Goal: Check status: Check status

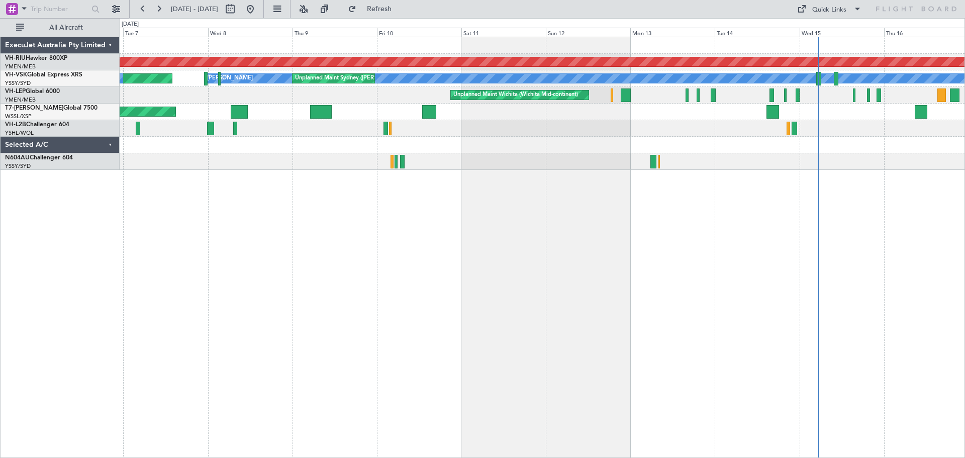
click at [567, 162] on div "Planned Maint [GEOGRAPHIC_DATA] ([GEOGRAPHIC_DATA]) [PERSON_NAME] Unplanned Mai…" at bounding box center [542, 103] width 845 height 133
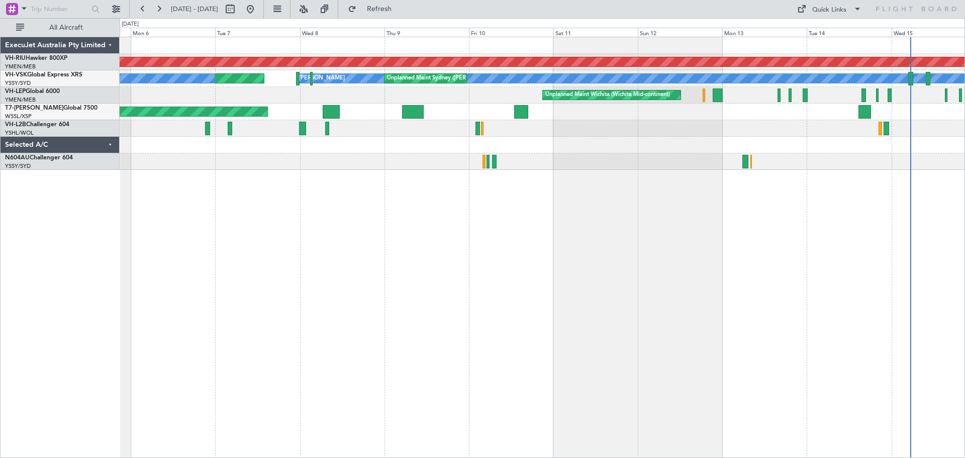
click at [631, 191] on div "Planned Maint [GEOGRAPHIC_DATA] ([GEOGRAPHIC_DATA]) [PERSON_NAME] Unplanned Mai…" at bounding box center [542, 247] width 845 height 421
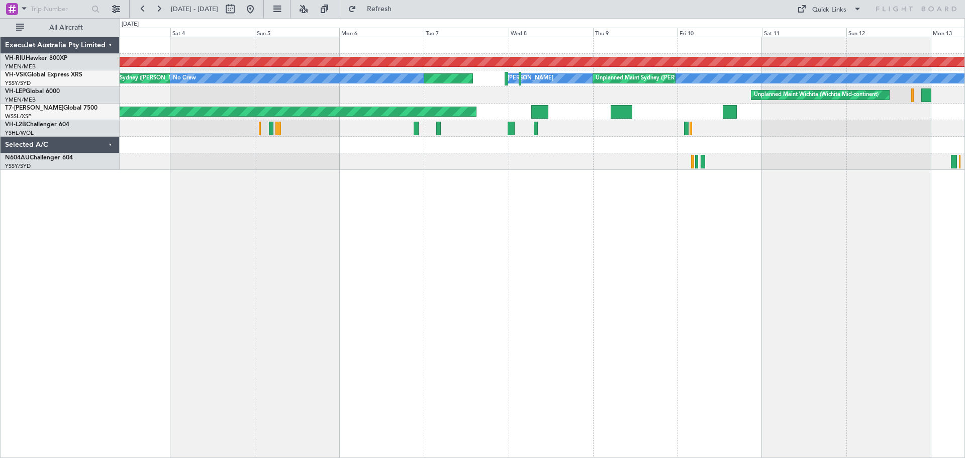
click at [362, 191] on div "Planned Maint [GEOGRAPHIC_DATA] ([GEOGRAPHIC_DATA]) [PERSON_NAME] Unplanned Mai…" at bounding box center [542, 247] width 845 height 421
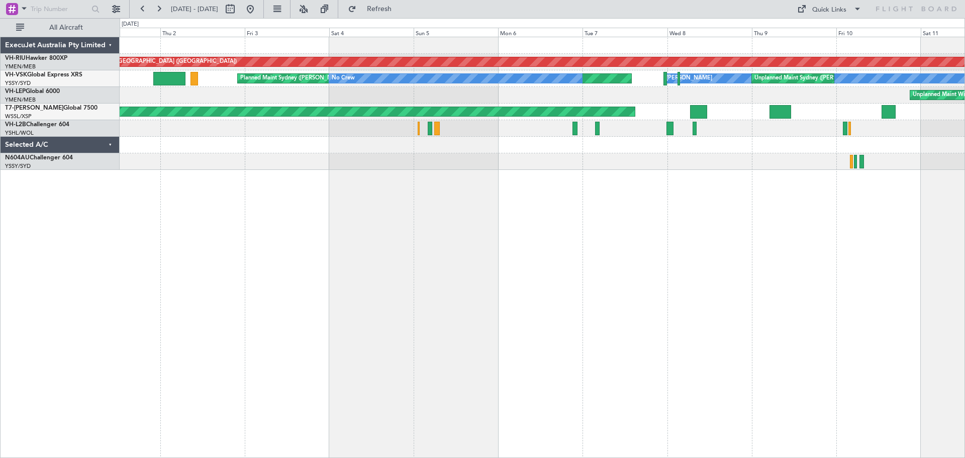
click at [319, 189] on div "Planned Maint [GEOGRAPHIC_DATA] ([GEOGRAPHIC_DATA]) [PERSON_NAME] Unplanned Mai…" at bounding box center [542, 247] width 845 height 421
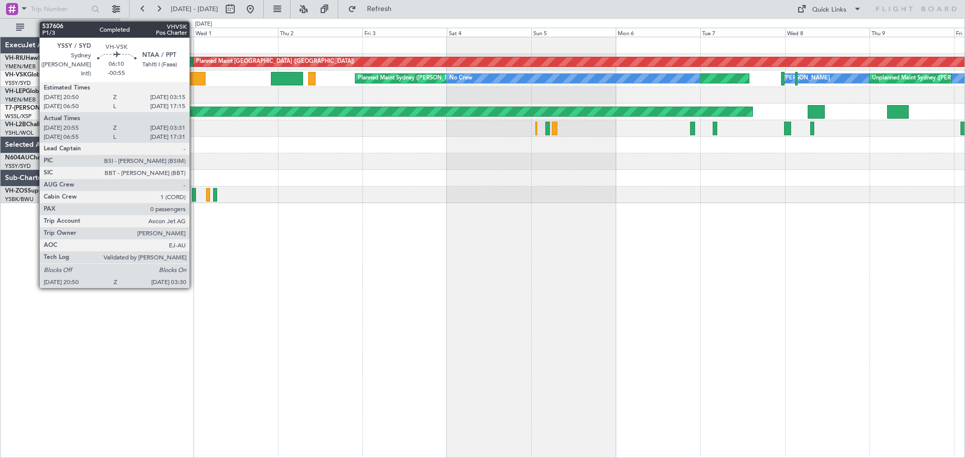
click at [194, 79] on div at bounding box center [193, 79] width 24 height 14
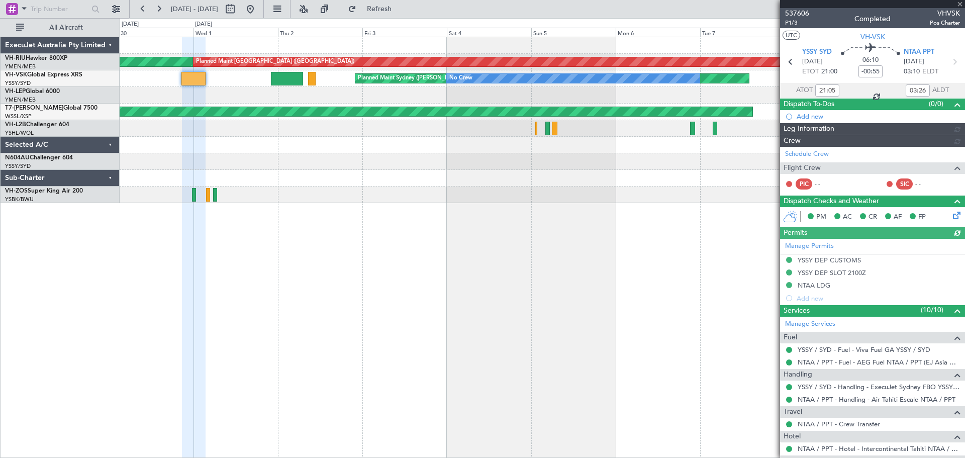
type input "[PERSON_NAME] (BTA)"
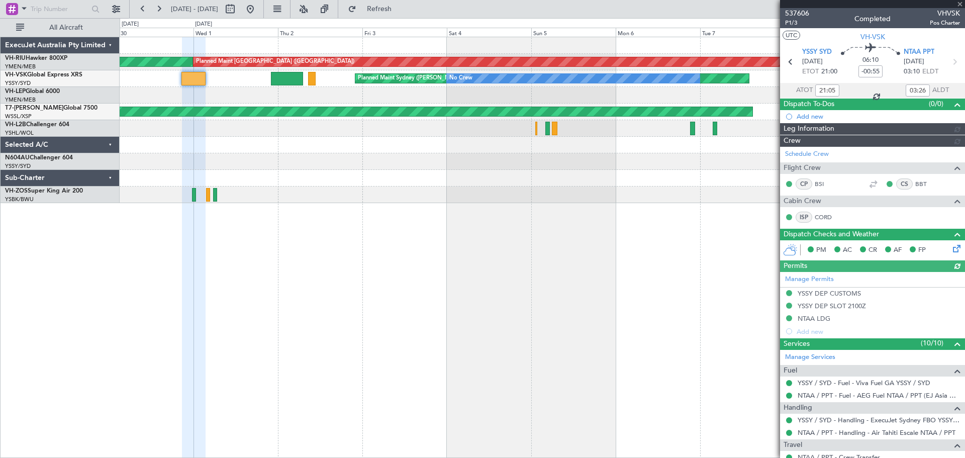
type input "[PERSON_NAME] (BTA)"
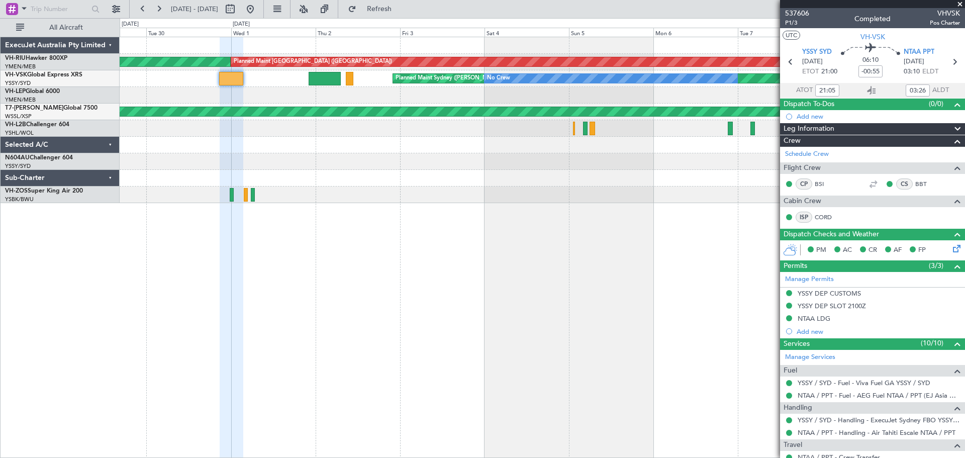
click at [289, 82] on div "[PERSON_NAME] Planned Maint Sydney ([PERSON_NAME] Intl) No Crew Unplanned Maint…" at bounding box center [542, 78] width 845 height 17
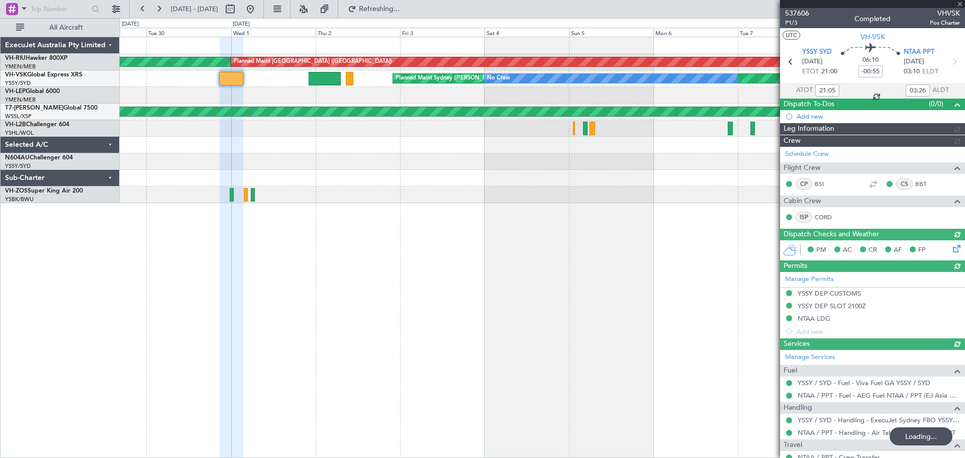
type input "[PERSON_NAME] (BTA)"
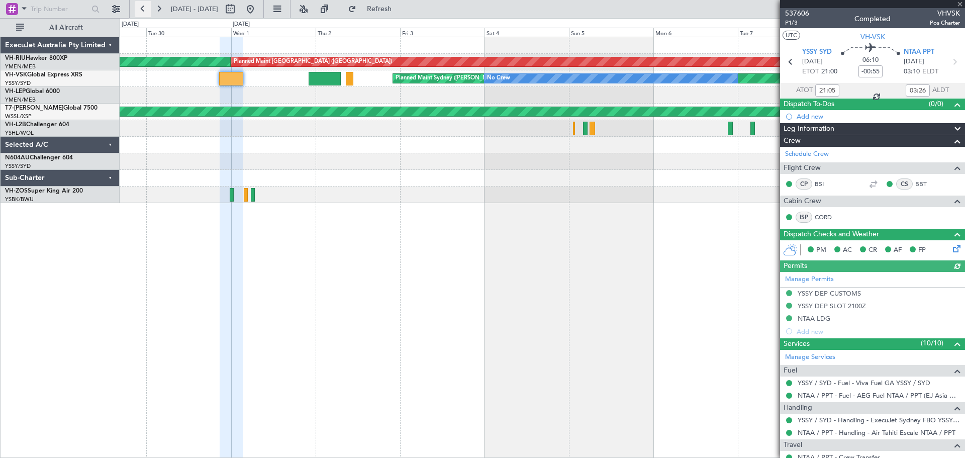
click at [138, 13] on button at bounding box center [143, 9] width 16 height 16
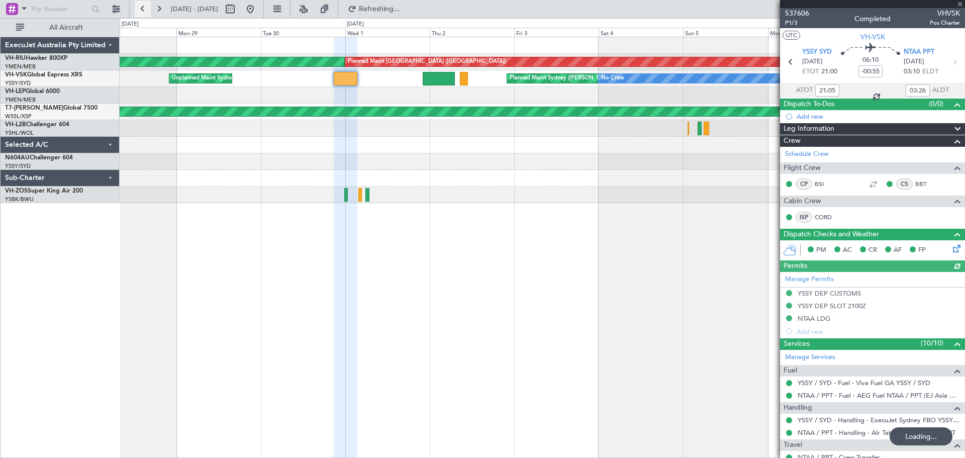
click at [138, 13] on button at bounding box center [143, 9] width 16 height 16
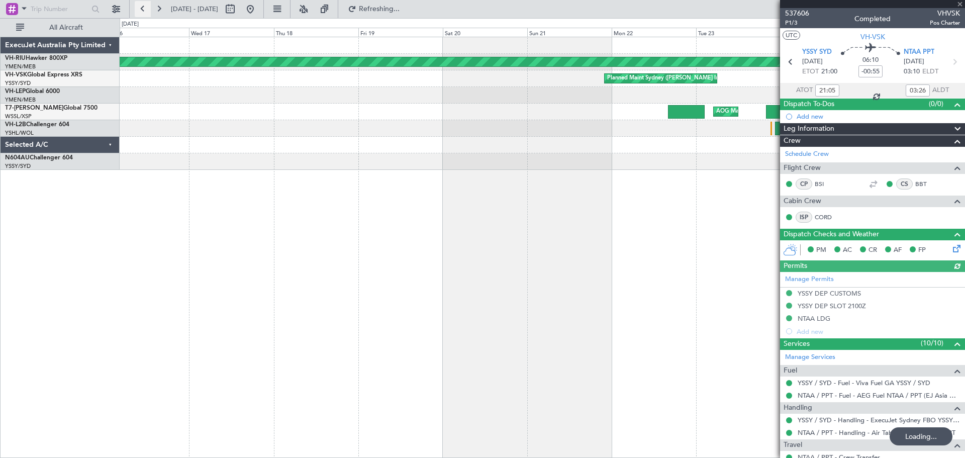
click at [138, 13] on button at bounding box center [143, 9] width 16 height 16
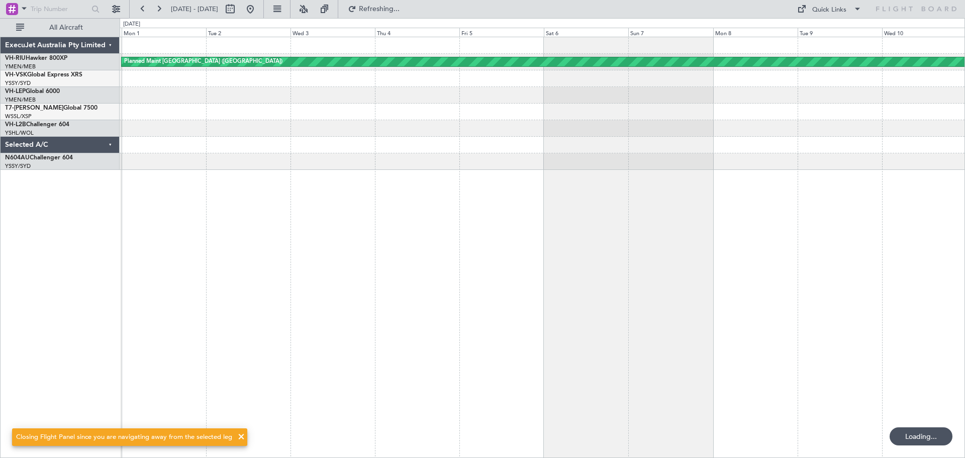
click at [155, 202] on div "Planned Maint [GEOGRAPHIC_DATA] ([GEOGRAPHIC_DATA])" at bounding box center [542, 247] width 845 height 421
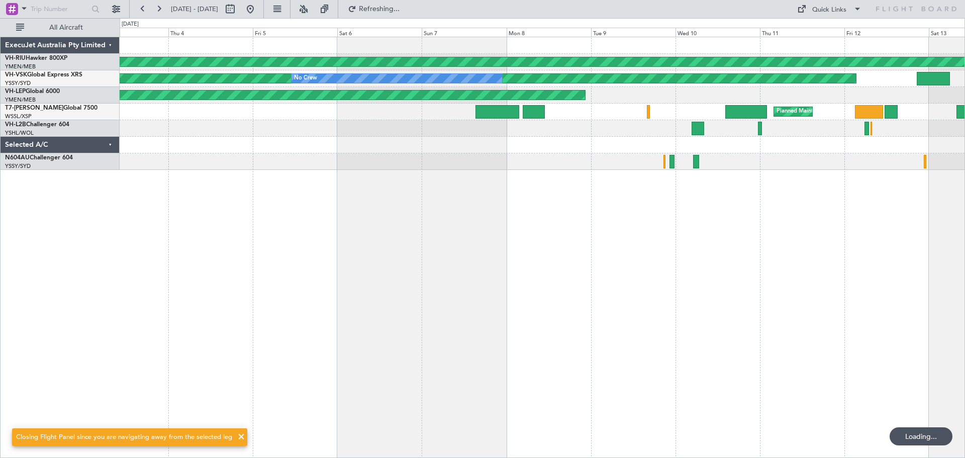
click at [358, 274] on div "Planned Maint [GEOGRAPHIC_DATA] ([GEOGRAPHIC_DATA]) Unplanned Maint Sydney ([PE…" at bounding box center [542, 247] width 845 height 421
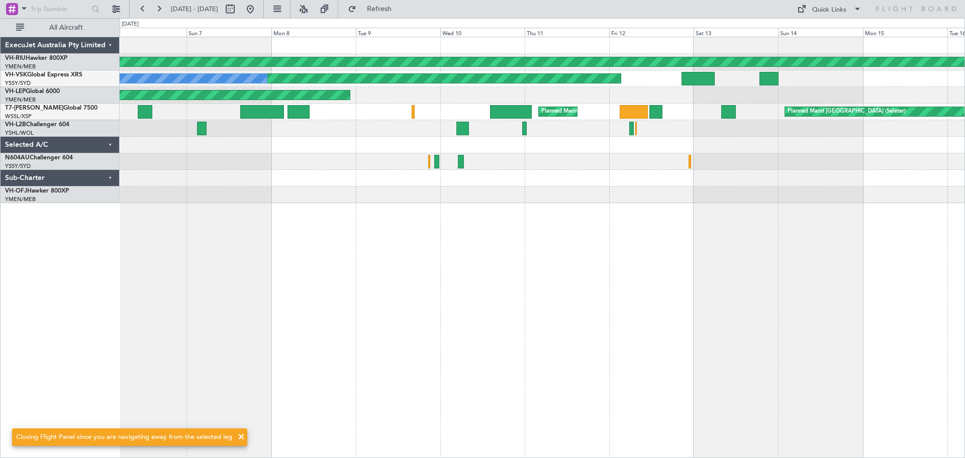
click at [349, 289] on div "Planned Maint [GEOGRAPHIC_DATA] ([GEOGRAPHIC_DATA]) Unplanned Maint Sydney ([PE…" at bounding box center [542, 247] width 845 height 421
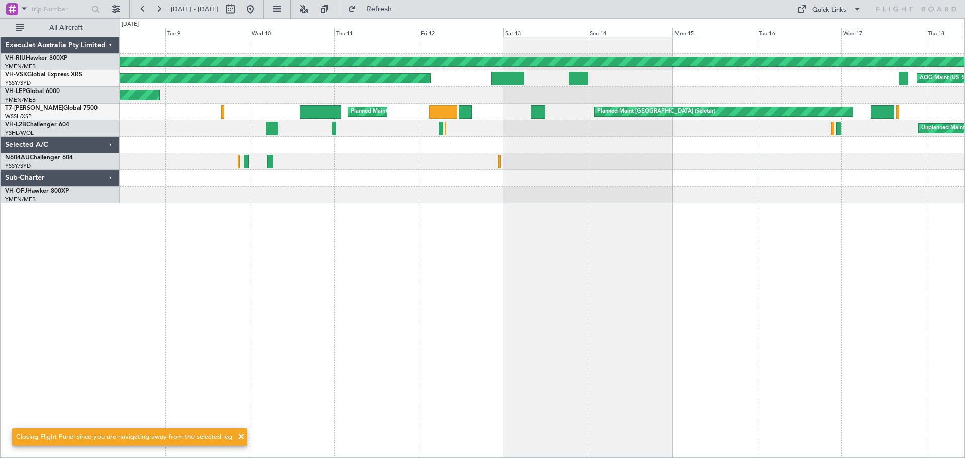
click at [350, 308] on div "Planned Maint [GEOGRAPHIC_DATA] ([GEOGRAPHIC_DATA]) Unplanned Maint Sydney ([PE…" at bounding box center [542, 247] width 845 height 421
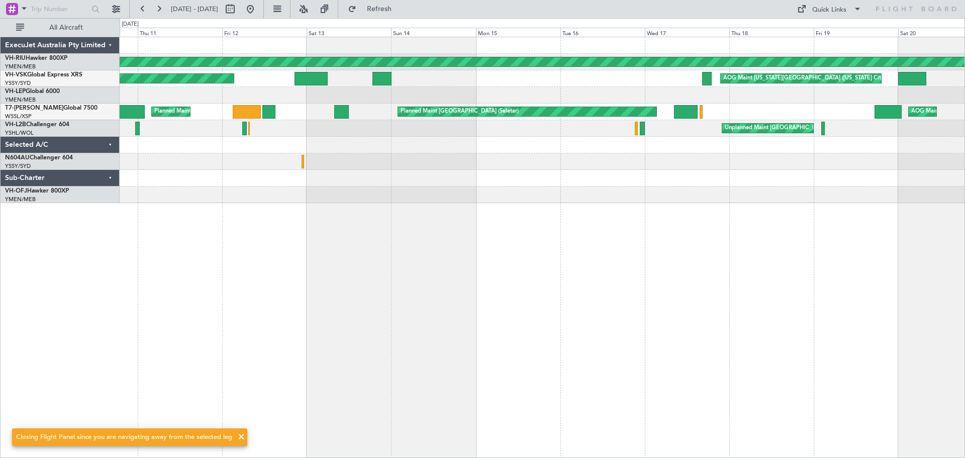
click at [475, 288] on div "Planned Maint [GEOGRAPHIC_DATA] ([GEOGRAPHIC_DATA]) Unplanned Maint Sydney ([PE…" at bounding box center [542, 247] width 845 height 421
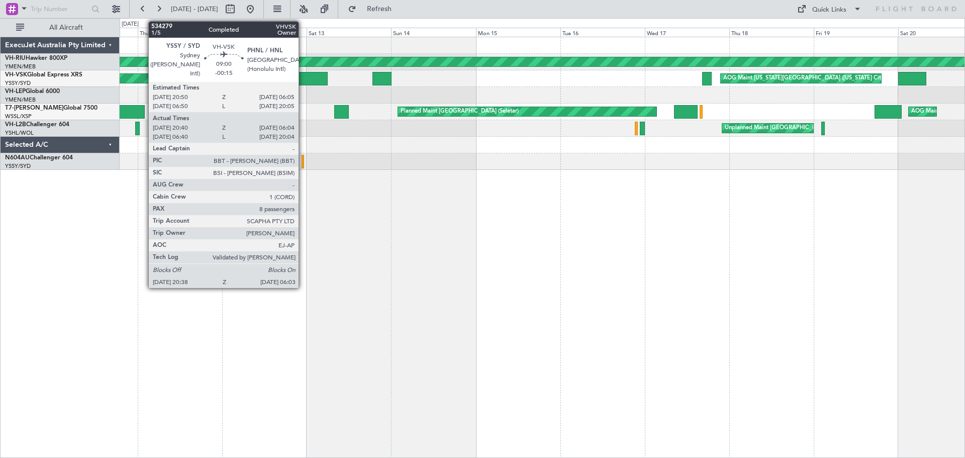
click at [303, 75] on div at bounding box center [311, 79] width 33 height 14
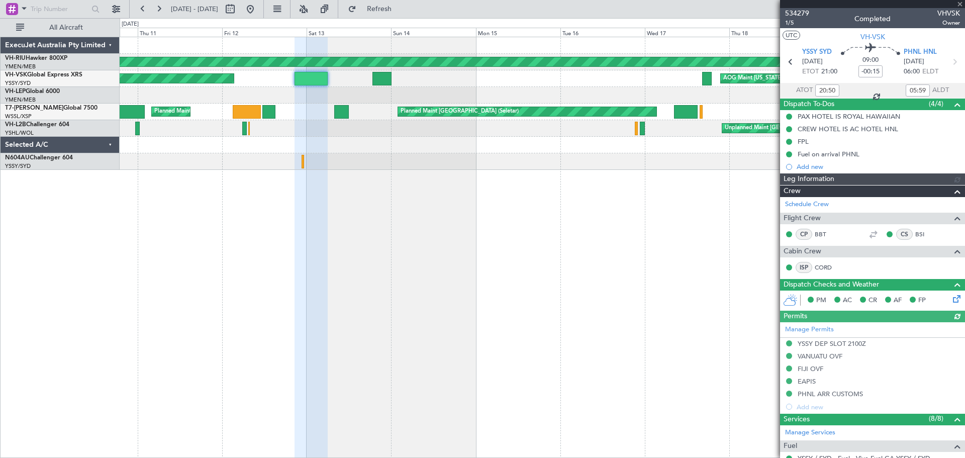
type input "[PERSON_NAME] (BTA)"
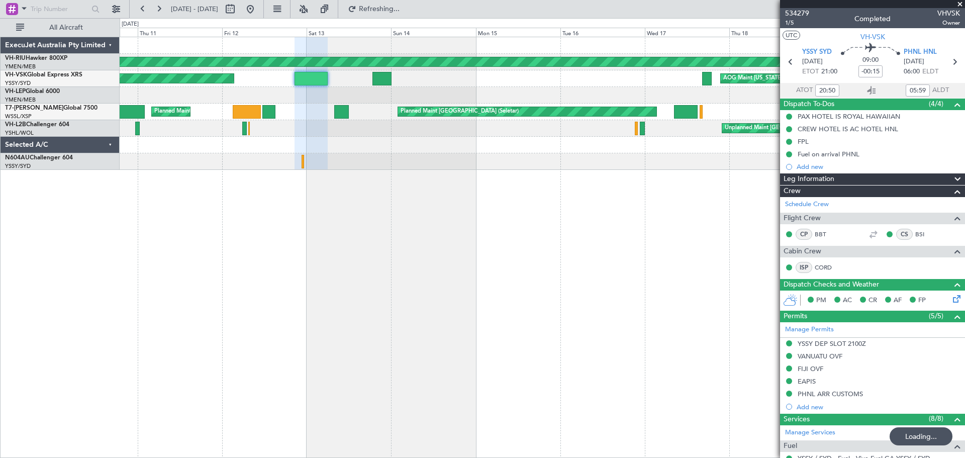
type input "[PERSON_NAME] (BTA)"
